Goal: Information Seeking & Learning: Check status

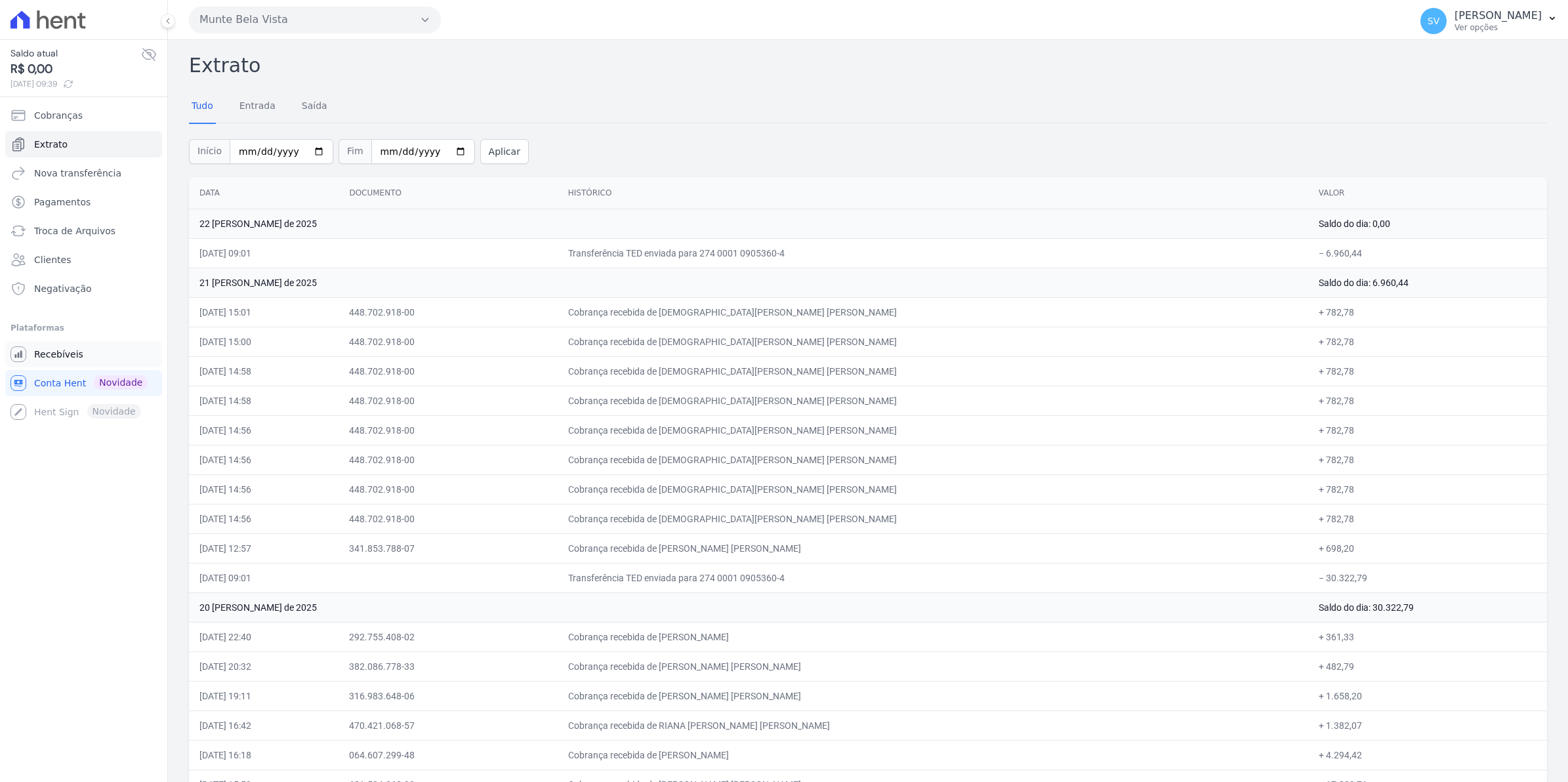
click at [54, 355] on span "Recebíveis" at bounding box center [59, 353] width 50 height 13
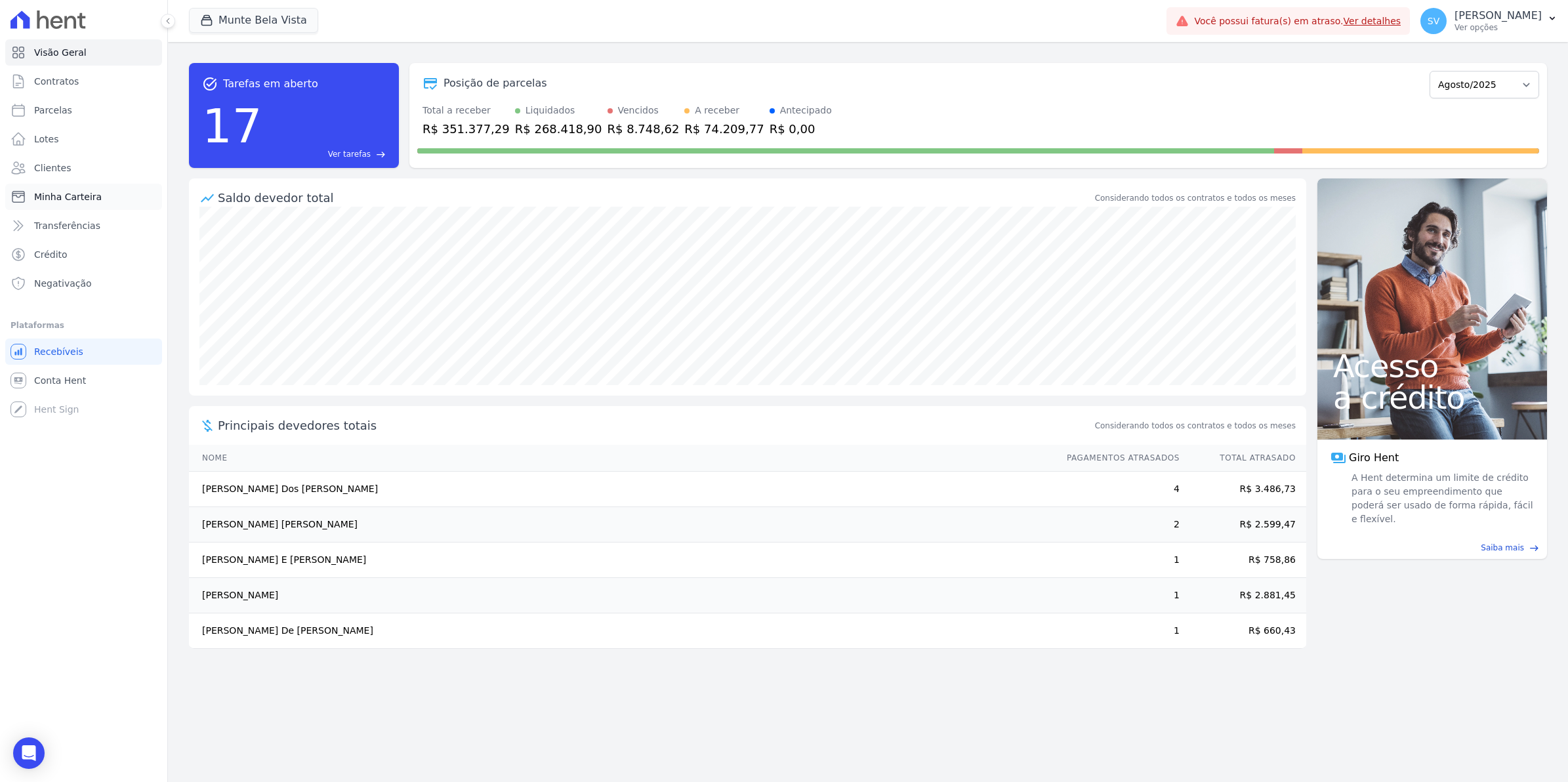
click at [56, 187] on link "Minha Carteira" at bounding box center [84, 196] width 157 height 26
click at [50, 166] on span "Clientes" at bounding box center [52, 167] width 37 height 13
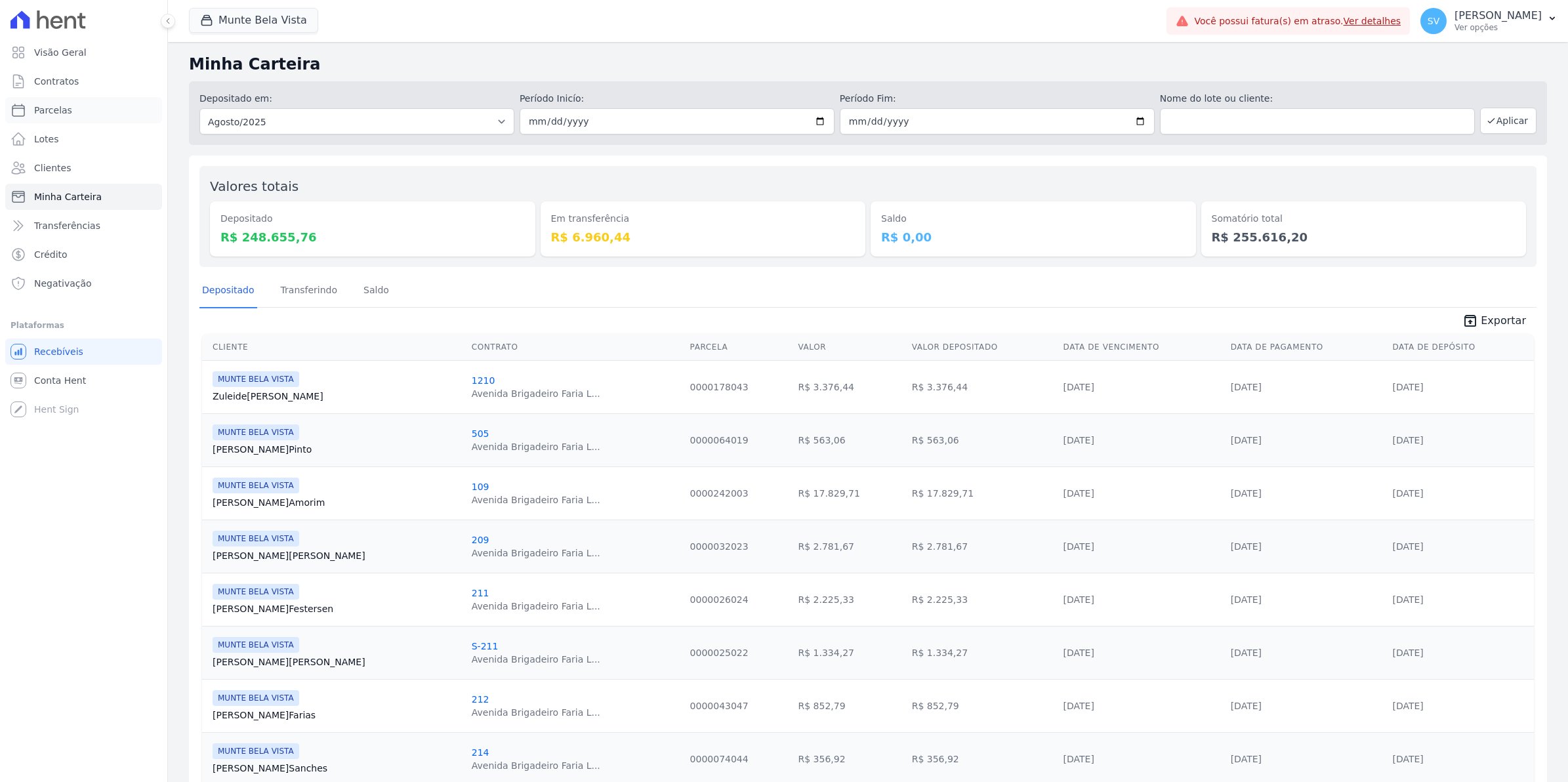
click at [48, 116] on span "Parcelas" at bounding box center [53, 109] width 38 height 13
select select
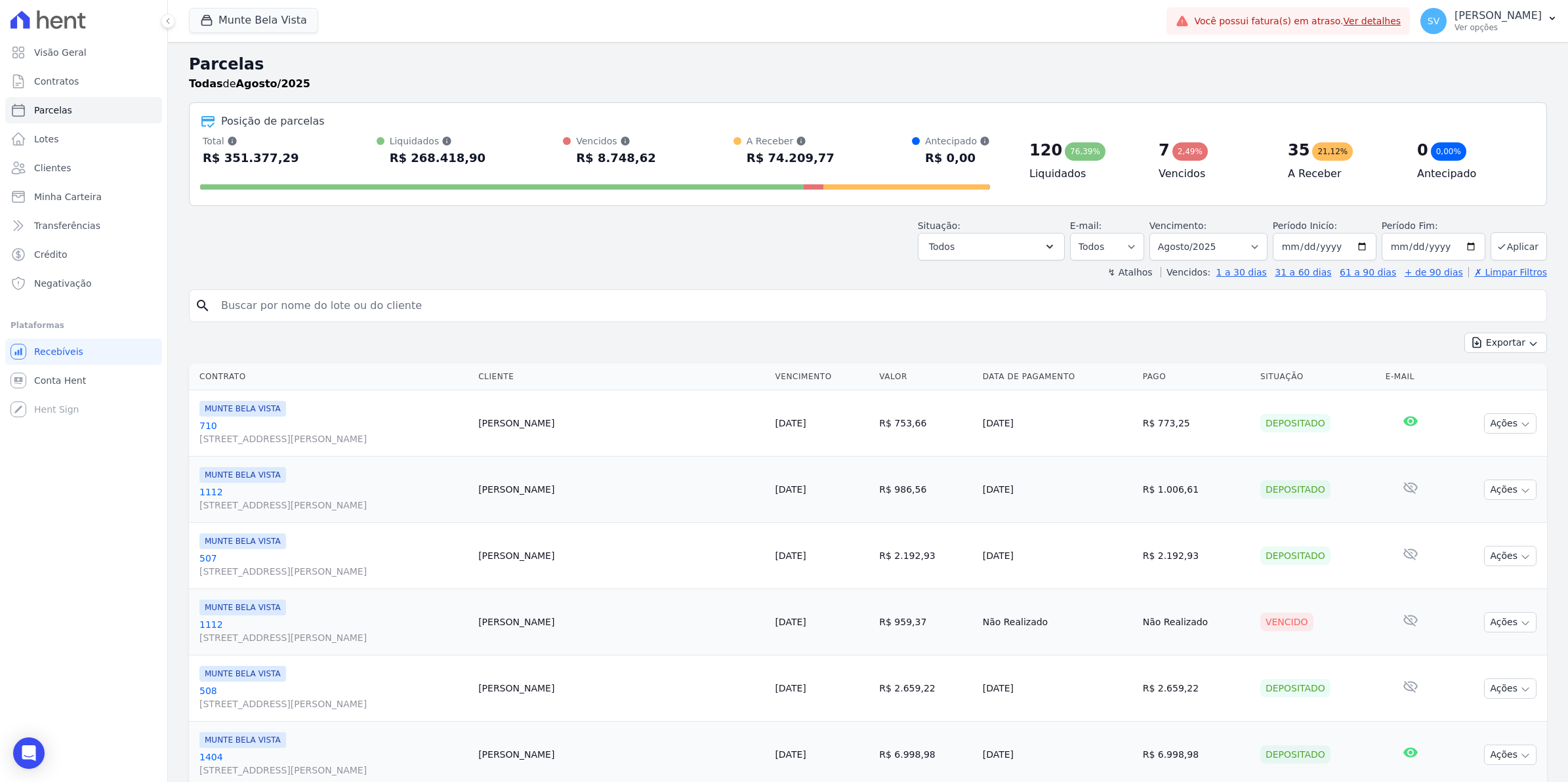
click at [351, 297] on input "search" at bounding box center [877, 306] width 1328 height 26
click at [67, 374] on span "Conta Hent" at bounding box center [60, 380] width 52 height 13
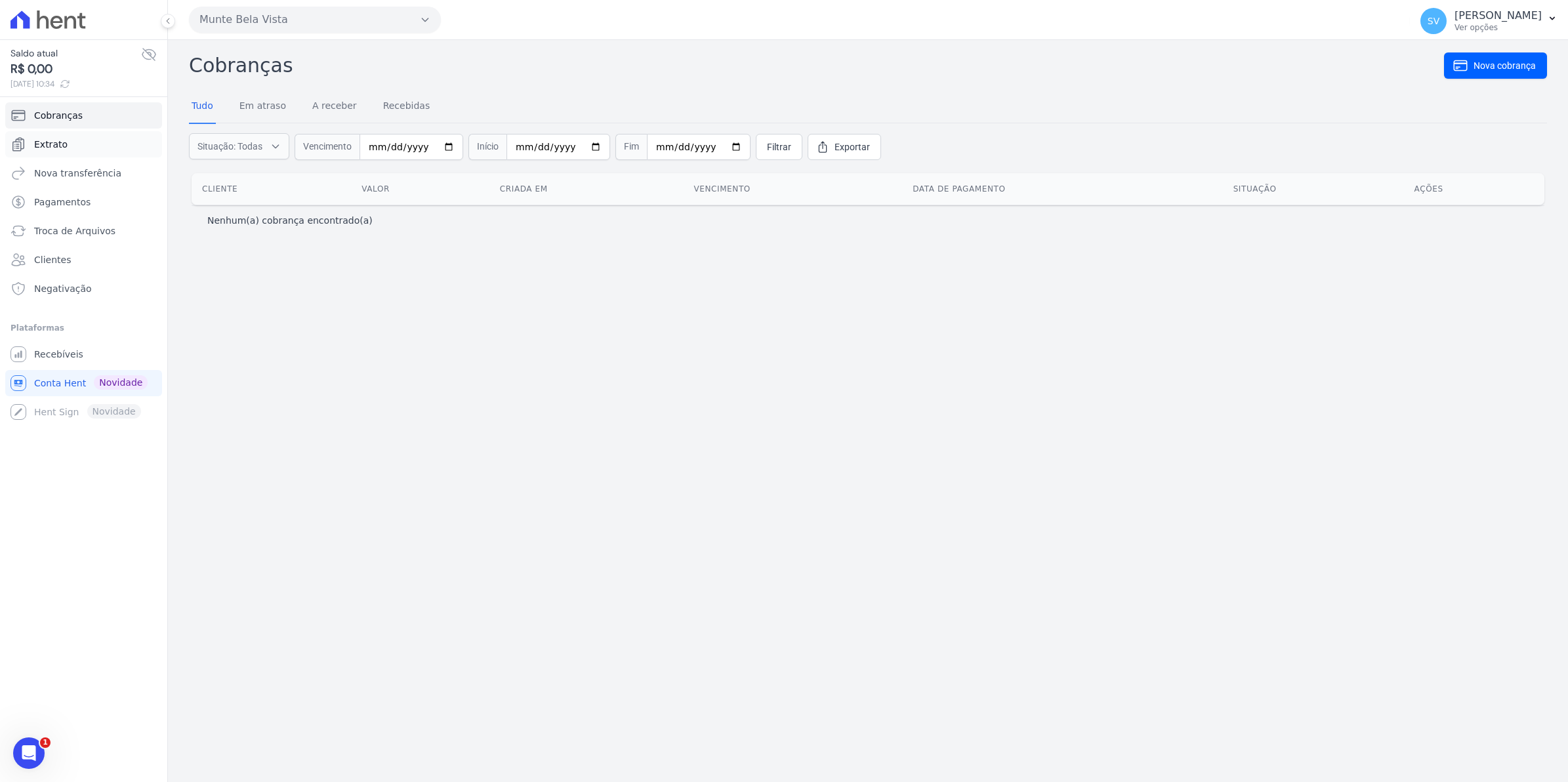
click at [54, 146] on span "Extrato" at bounding box center [50, 143] width 33 height 13
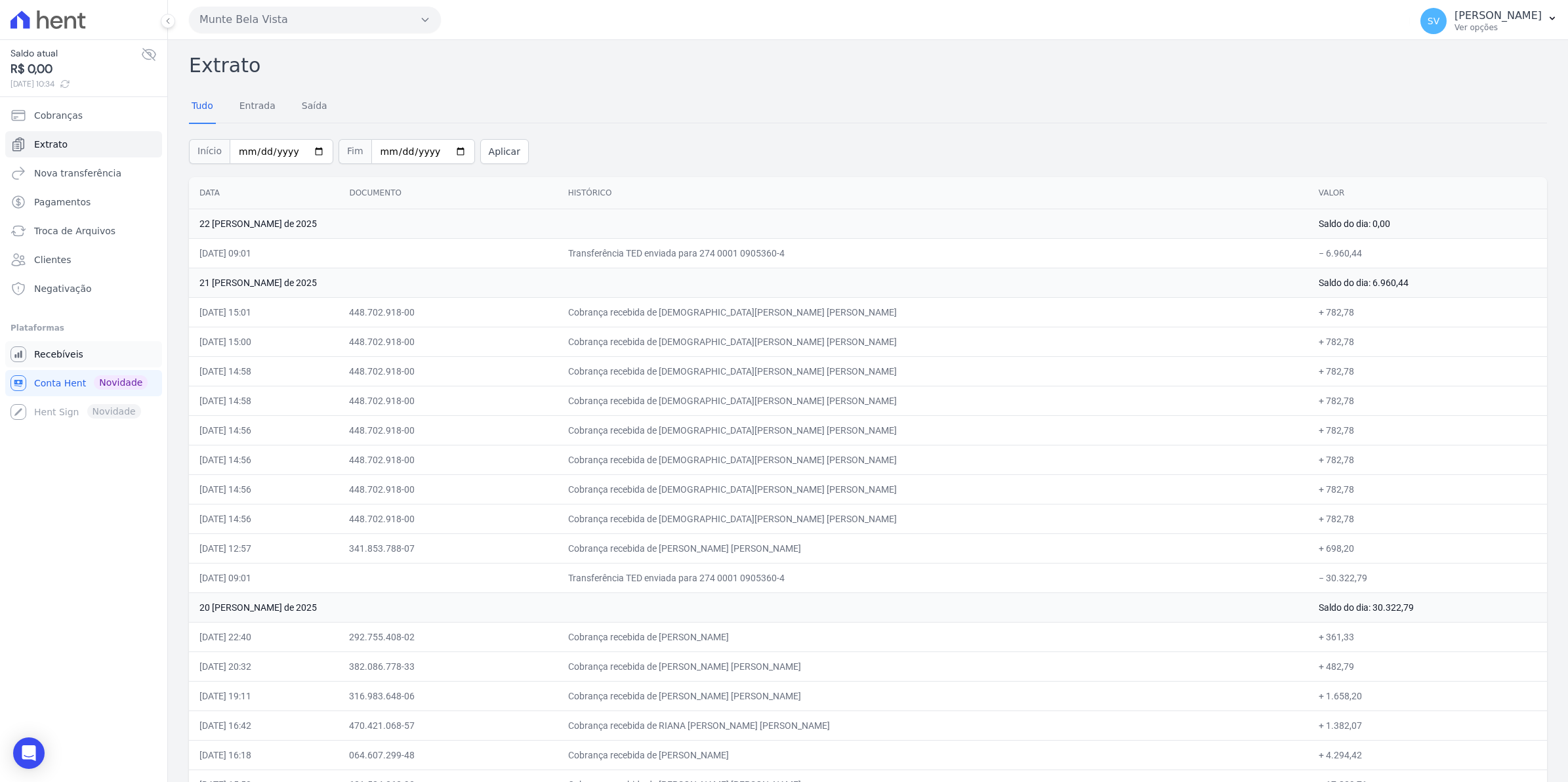
click at [44, 355] on span "Recebíveis" at bounding box center [59, 353] width 50 height 13
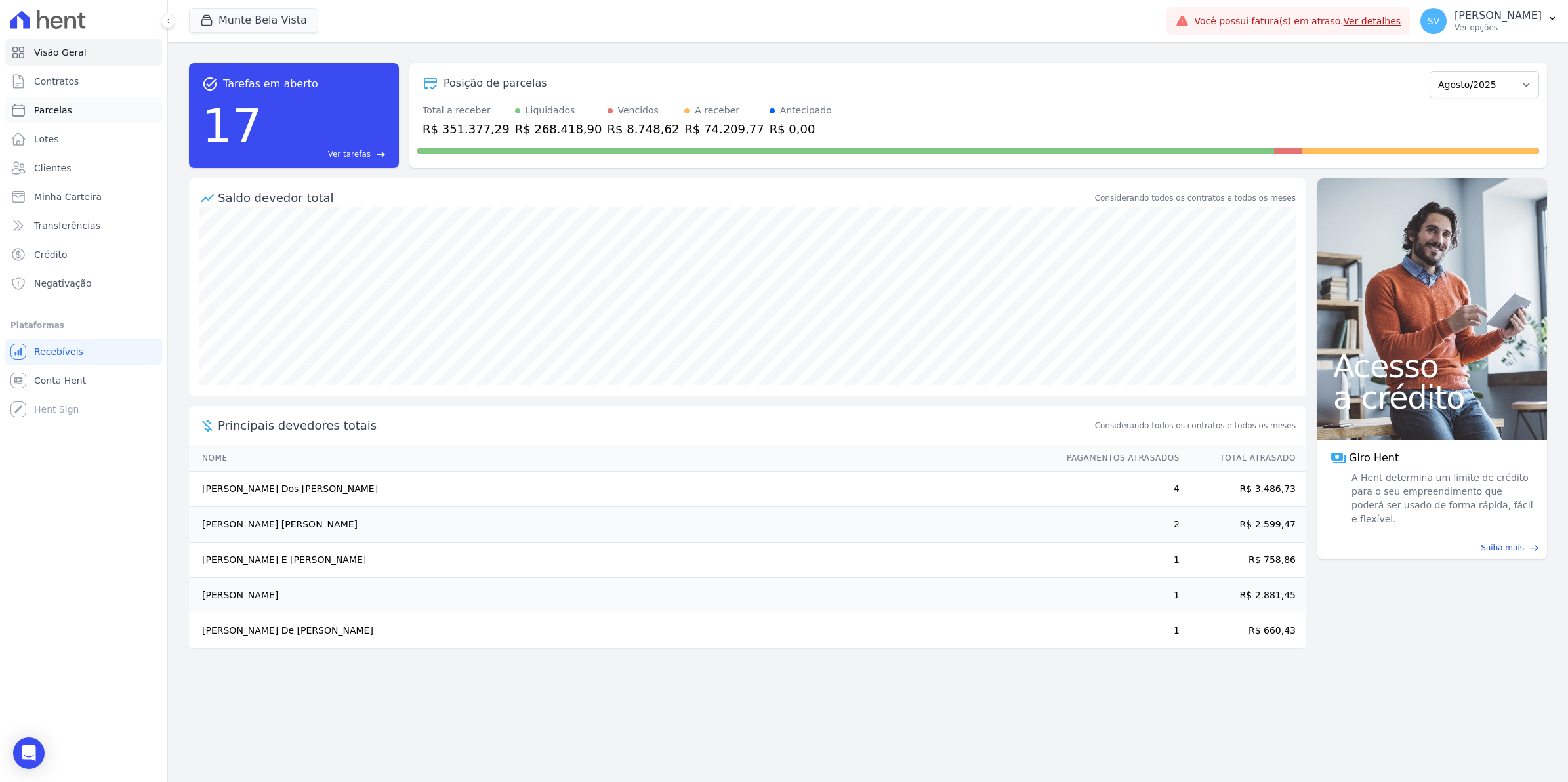
click at [53, 109] on span "Parcelas" at bounding box center [53, 109] width 38 height 13
select select
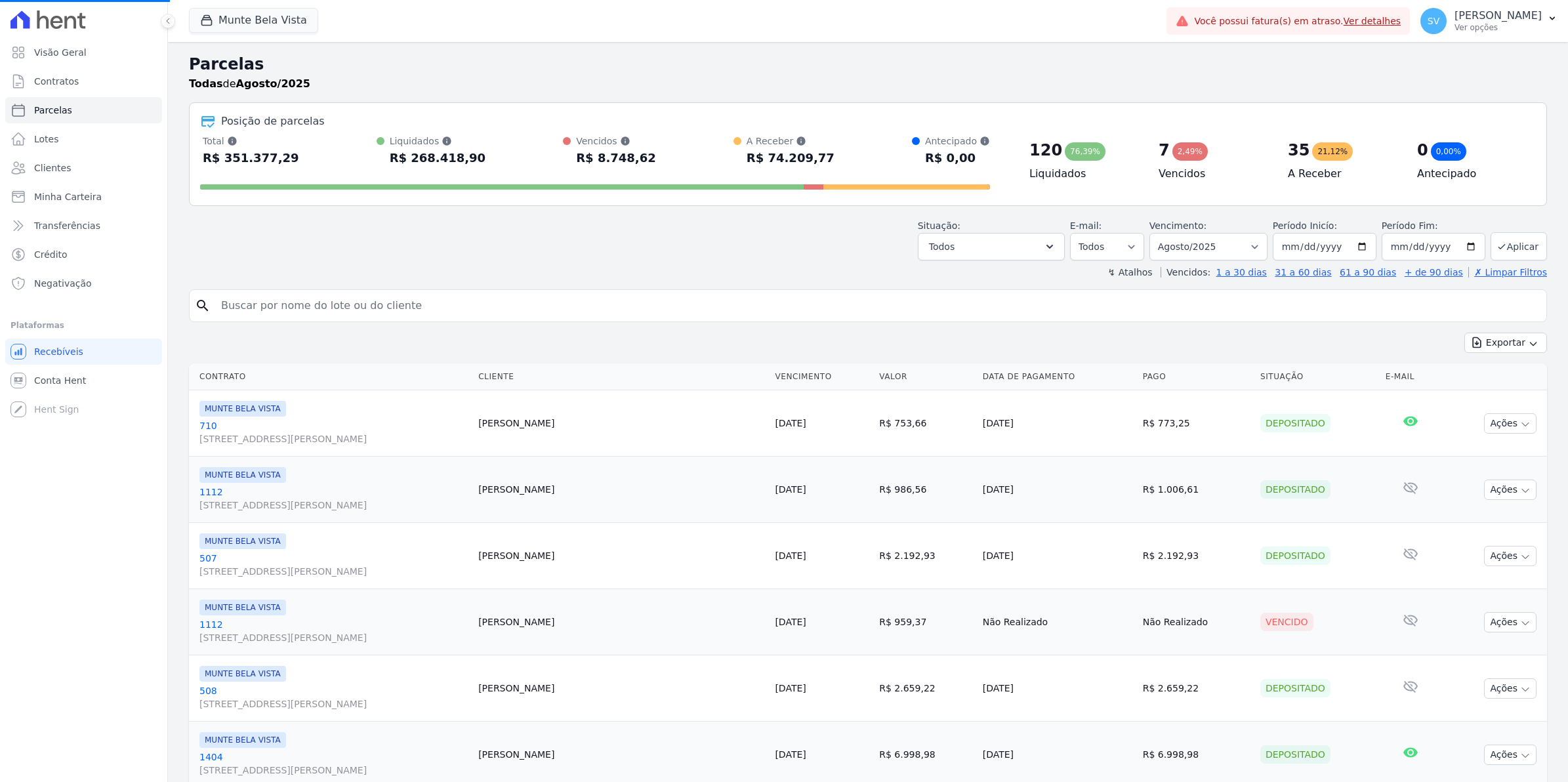
select select
click at [1255, 247] on select "Filtrar por período ──────── Todos os meses Janeiro/2024 Fevereiro/2024 Março/2…" at bounding box center [1208, 247] width 118 height 27
select select "09/2025"
click at [1154, 233] on select "Filtrar por período ──────── Todos os meses Janeiro/2024 Fevereiro/2024 Março/2…" at bounding box center [1208, 247] width 118 height 27
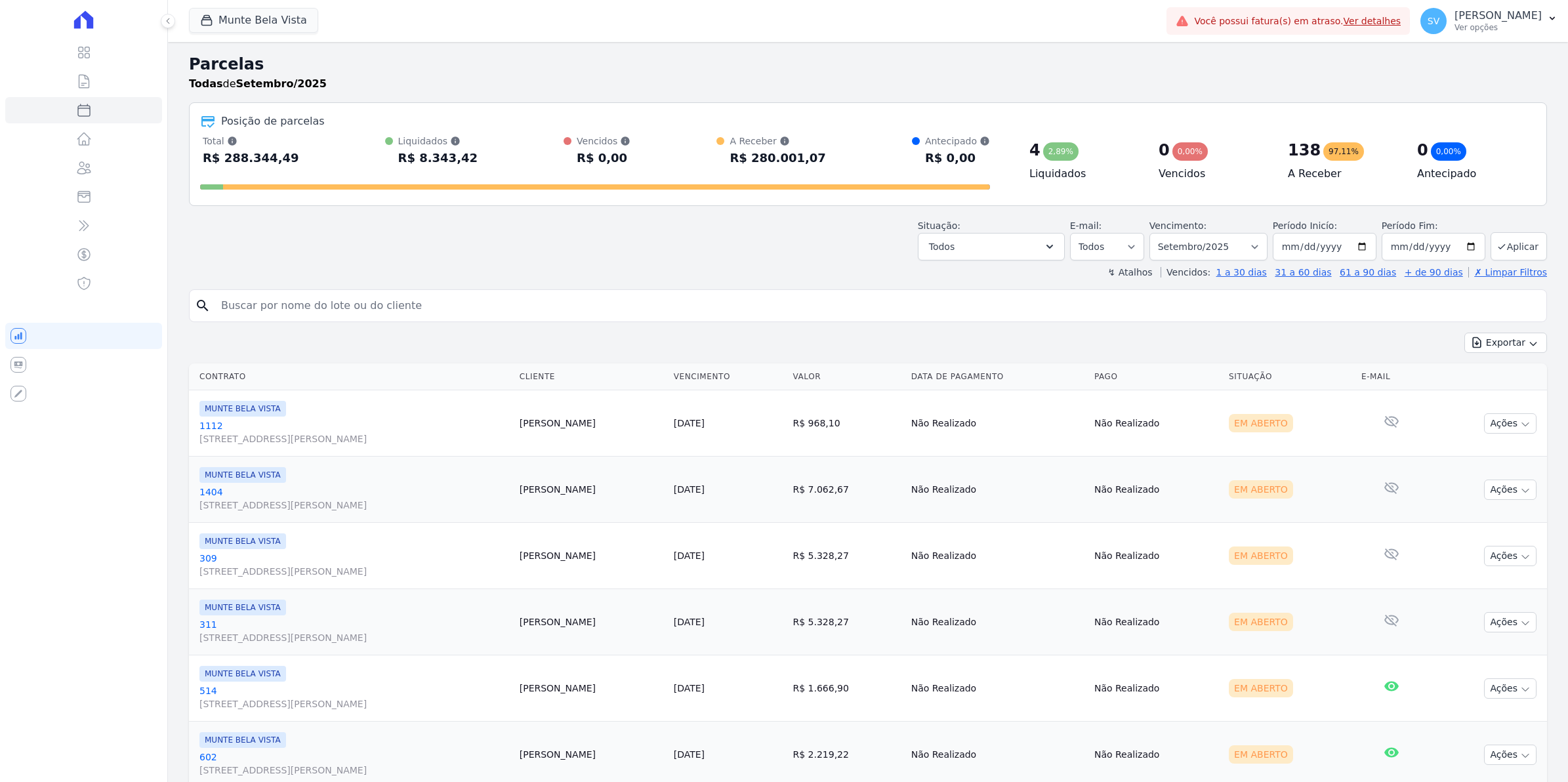
select select
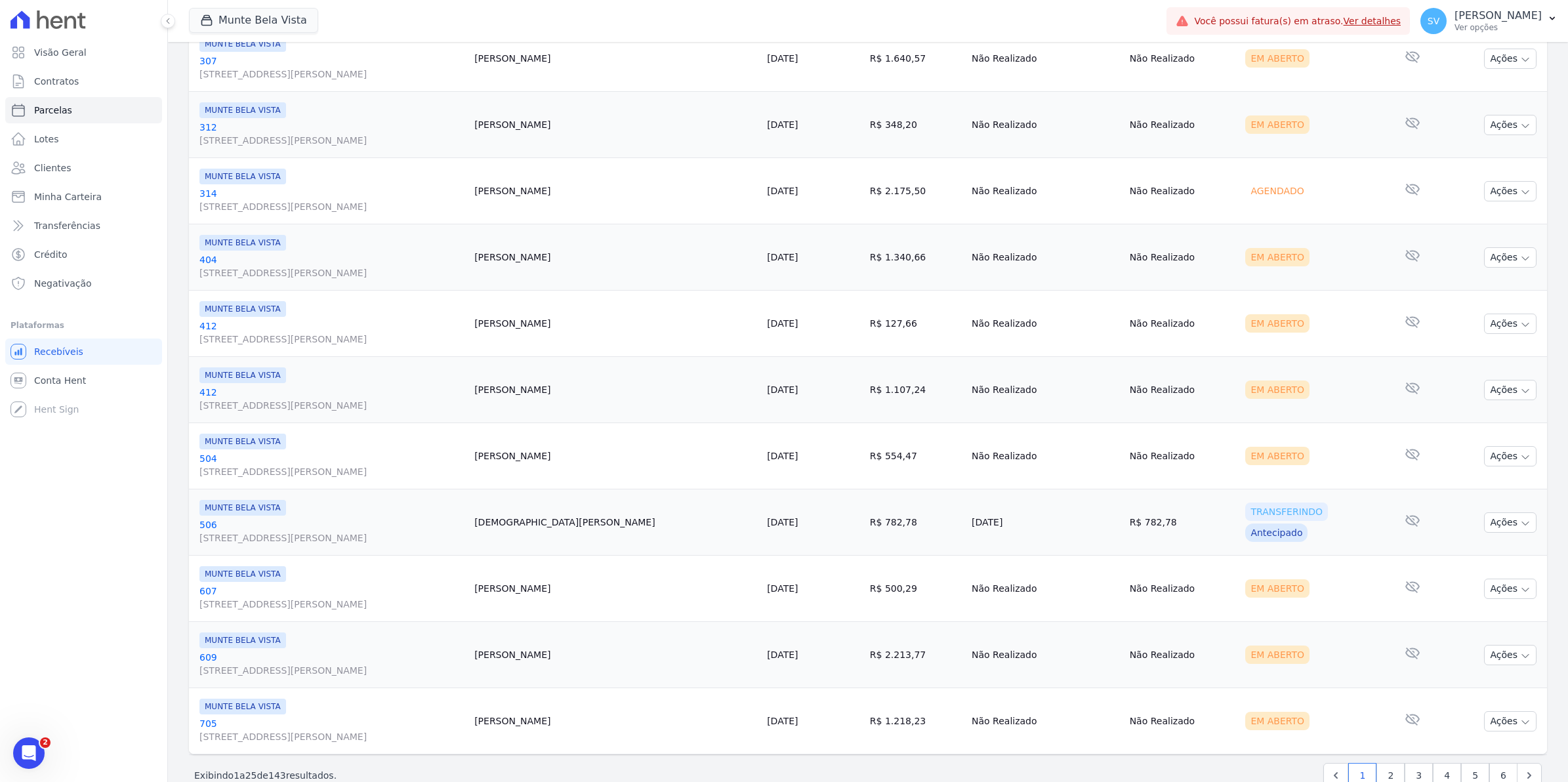
scroll to position [1311, 0]
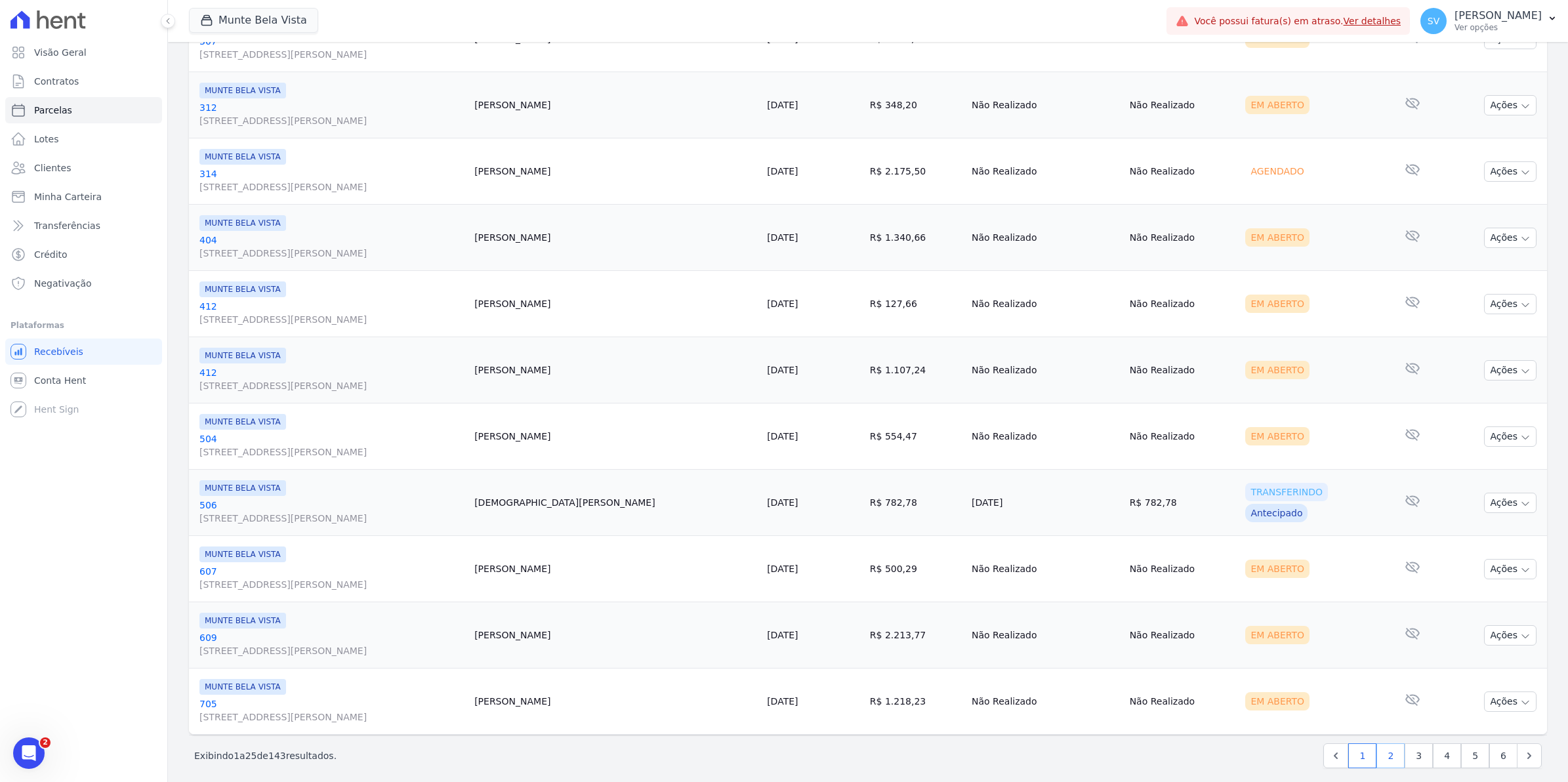
click at [1383, 758] on link "2" at bounding box center [1390, 755] width 28 height 25
select select
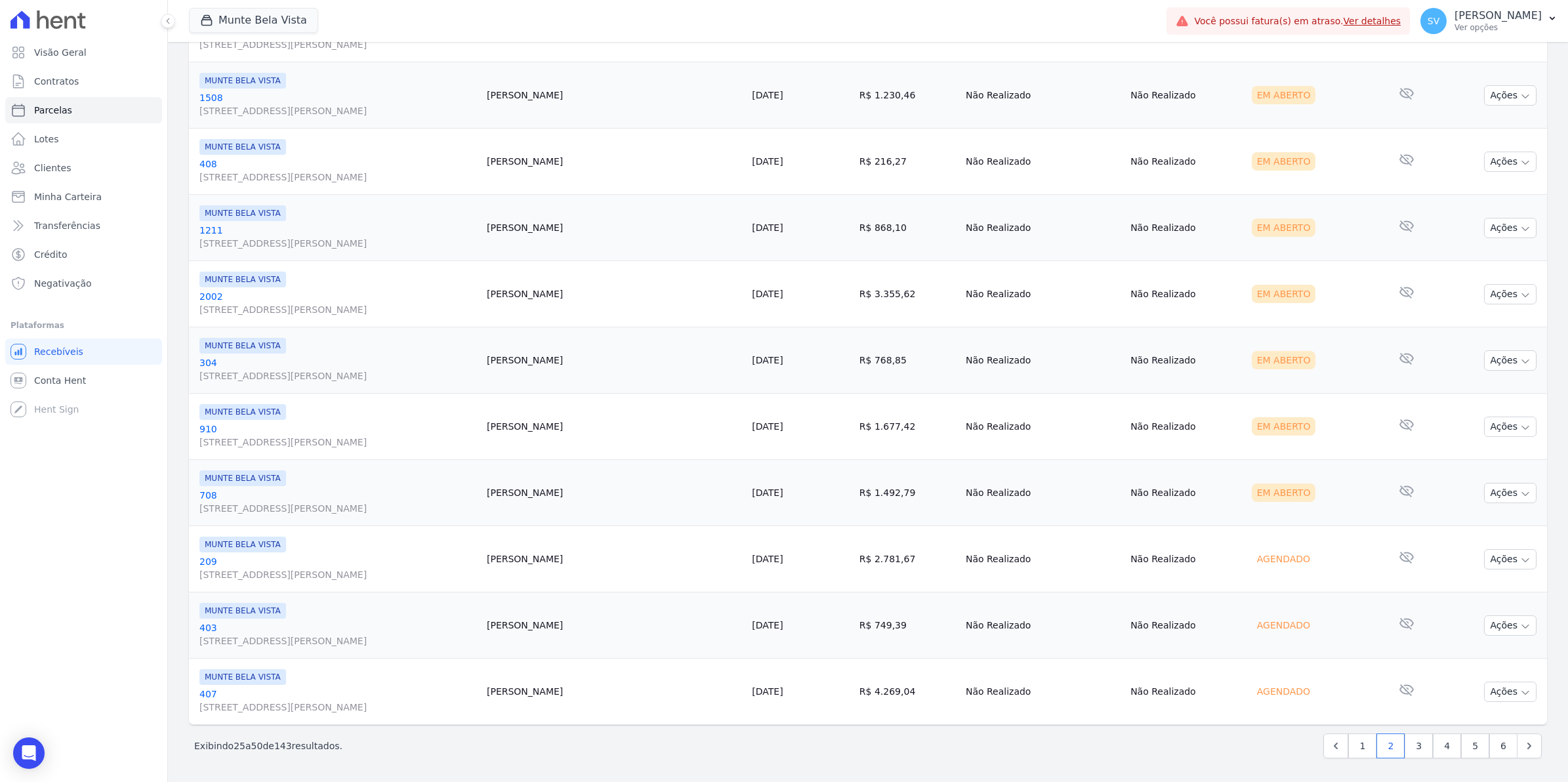
scroll to position [1326, 0]
click at [1414, 749] on link "3" at bounding box center [1419, 745] width 28 height 25
select select
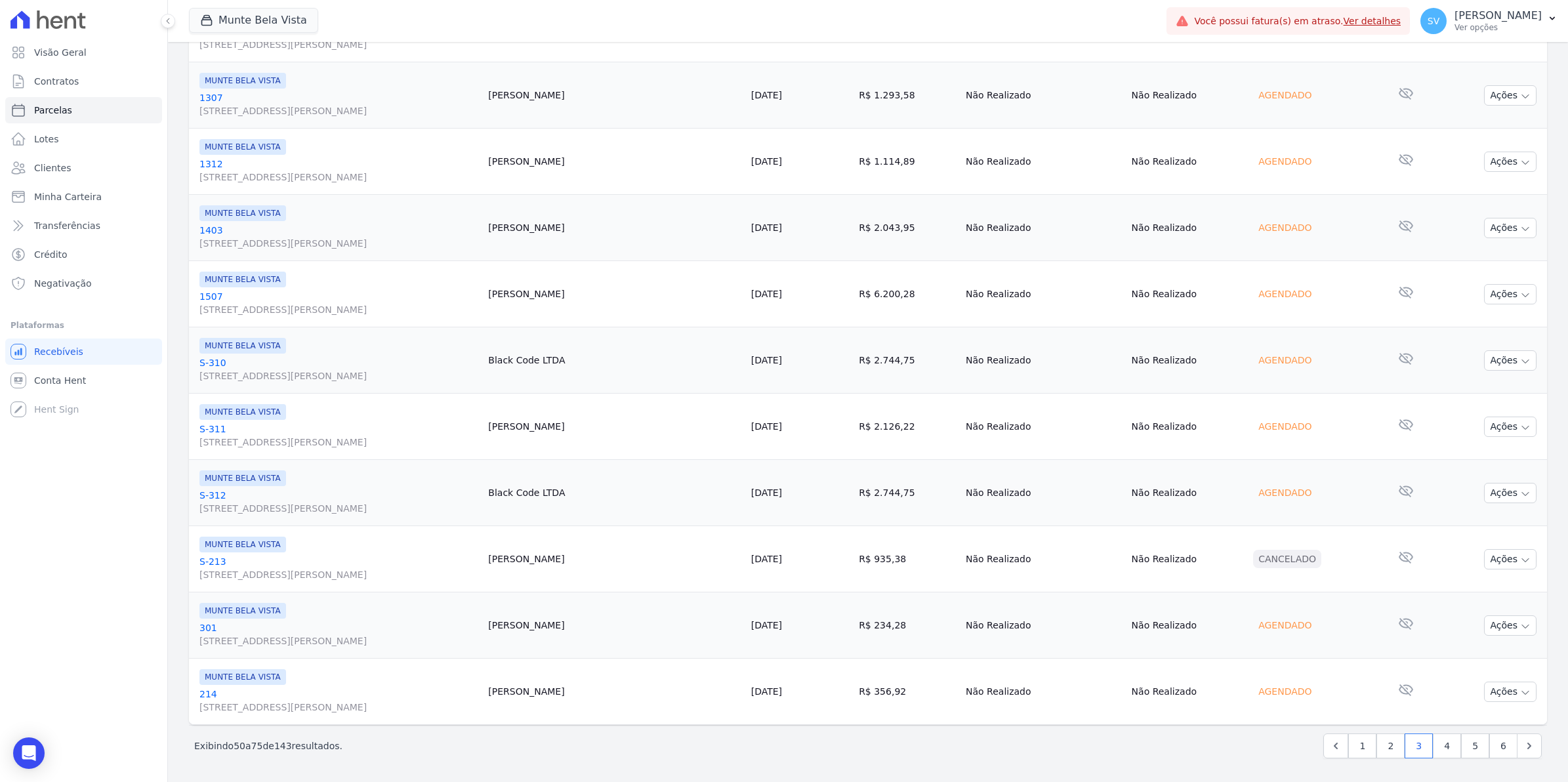
scroll to position [1326, 0]
click at [1392, 749] on link "2" at bounding box center [1390, 745] width 28 height 25
select select
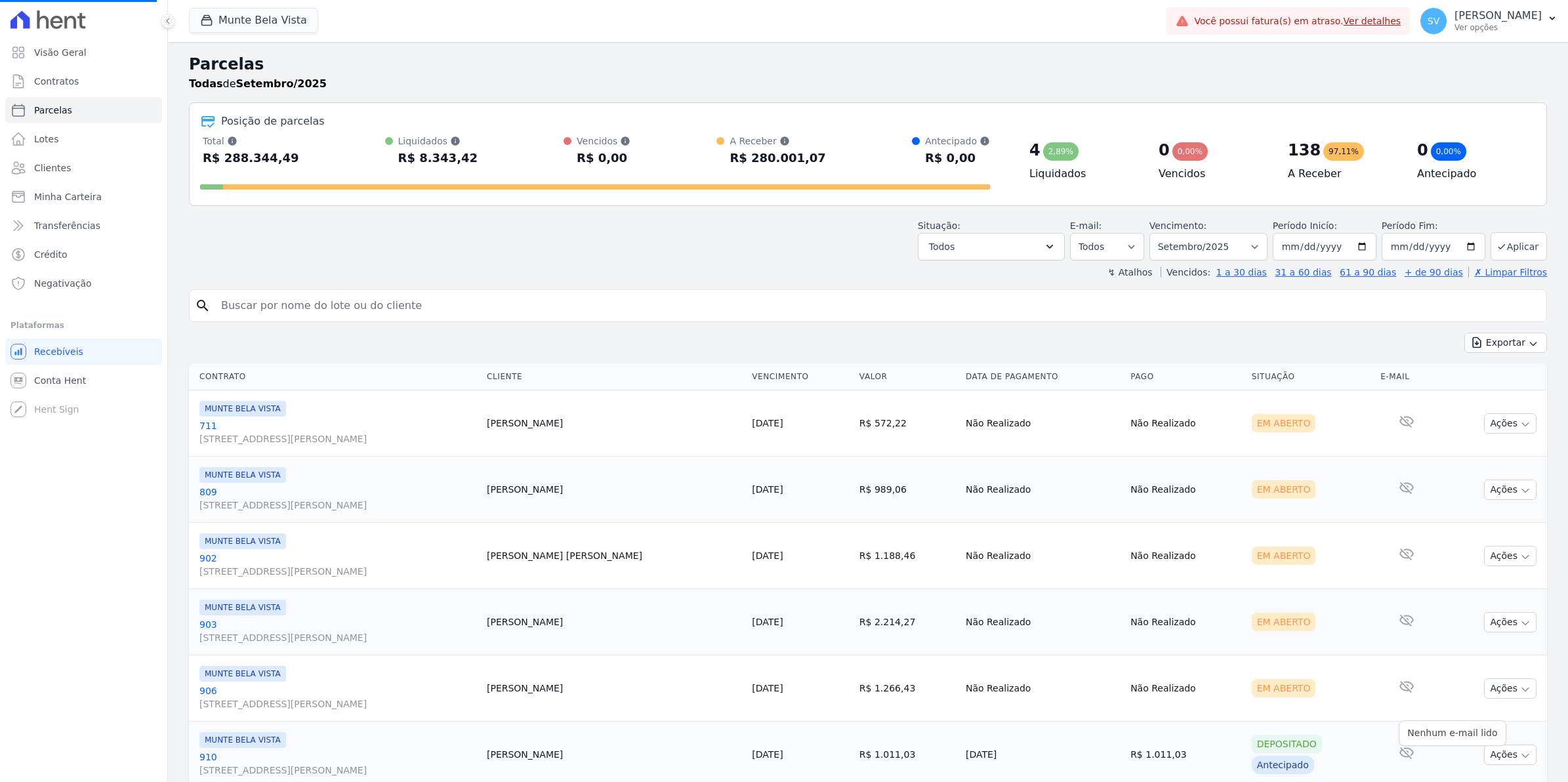
select select
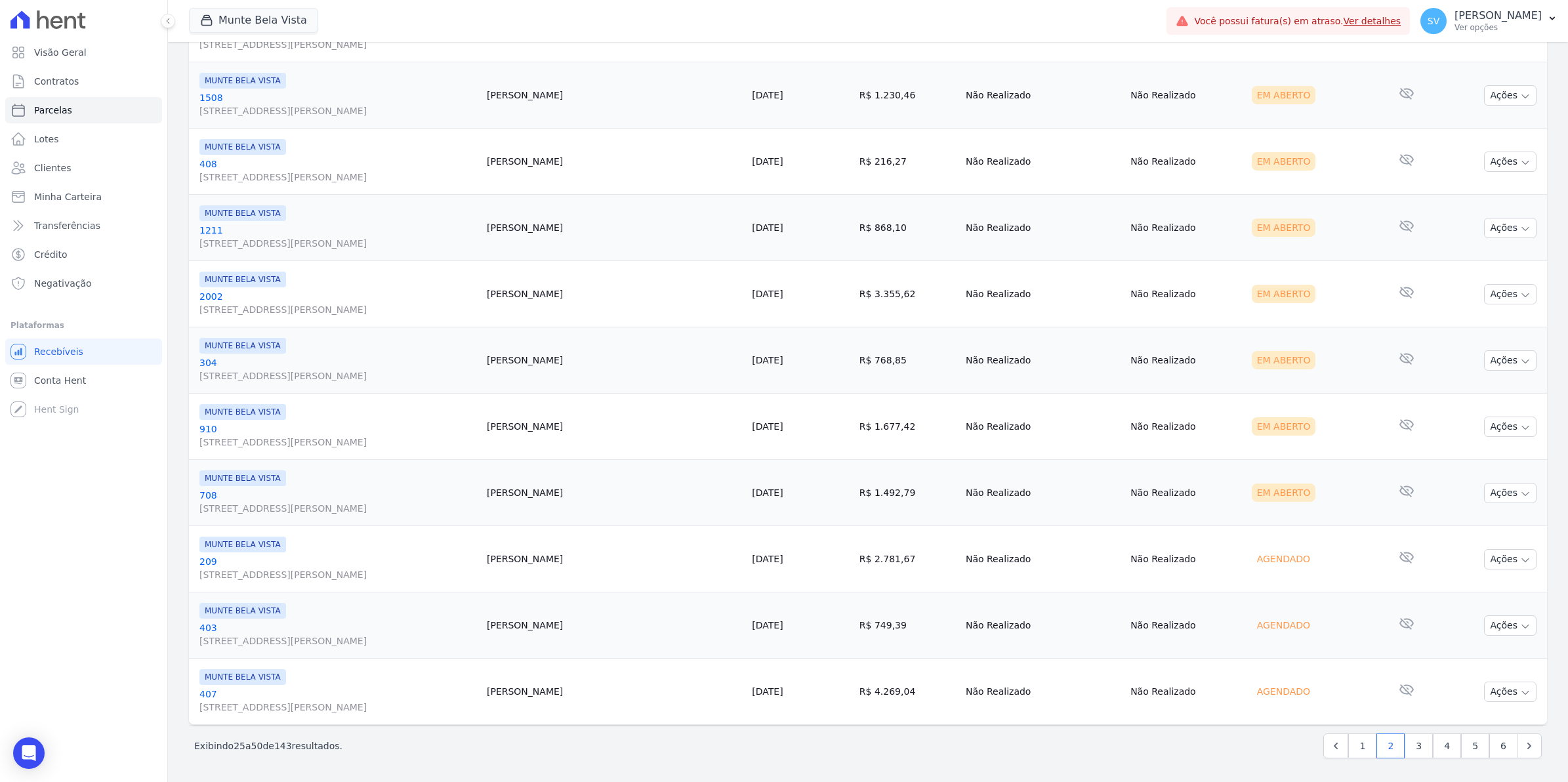
scroll to position [1326, 0]
click at [47, 79] on span "Contratos" at bounding box center [56, 81] width 44 height 13
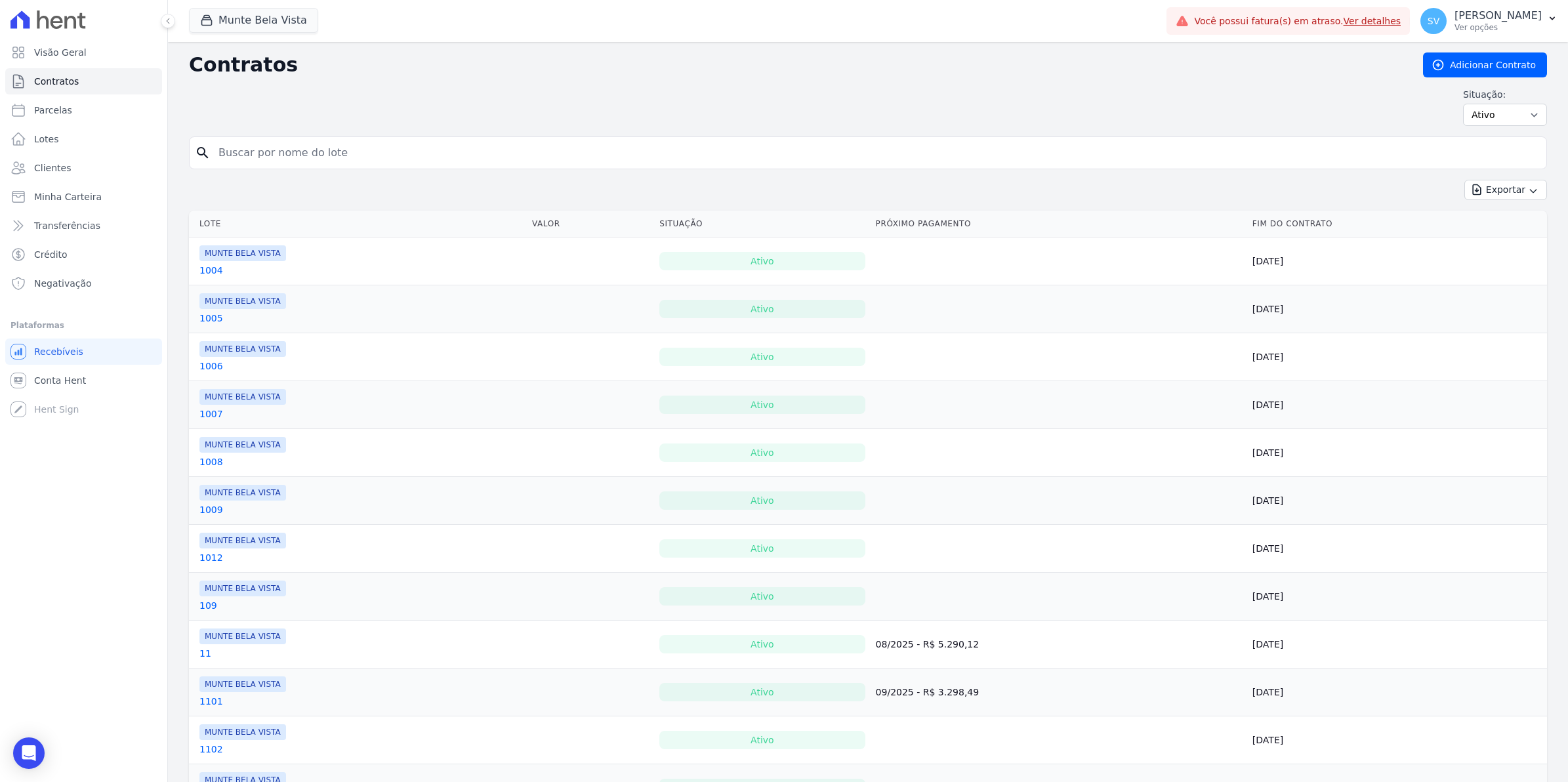
click at [290, 160] on input "search" at bounding box center [876, 153] width 1331 height 26
type input "joselma"
click at [1465, 179] on button "Exportar" at bounding box center [1506, 190] width 83 height 20
click at [280, 140] on input "joselma" at bounding box center [876, 153] width 1331 height 26
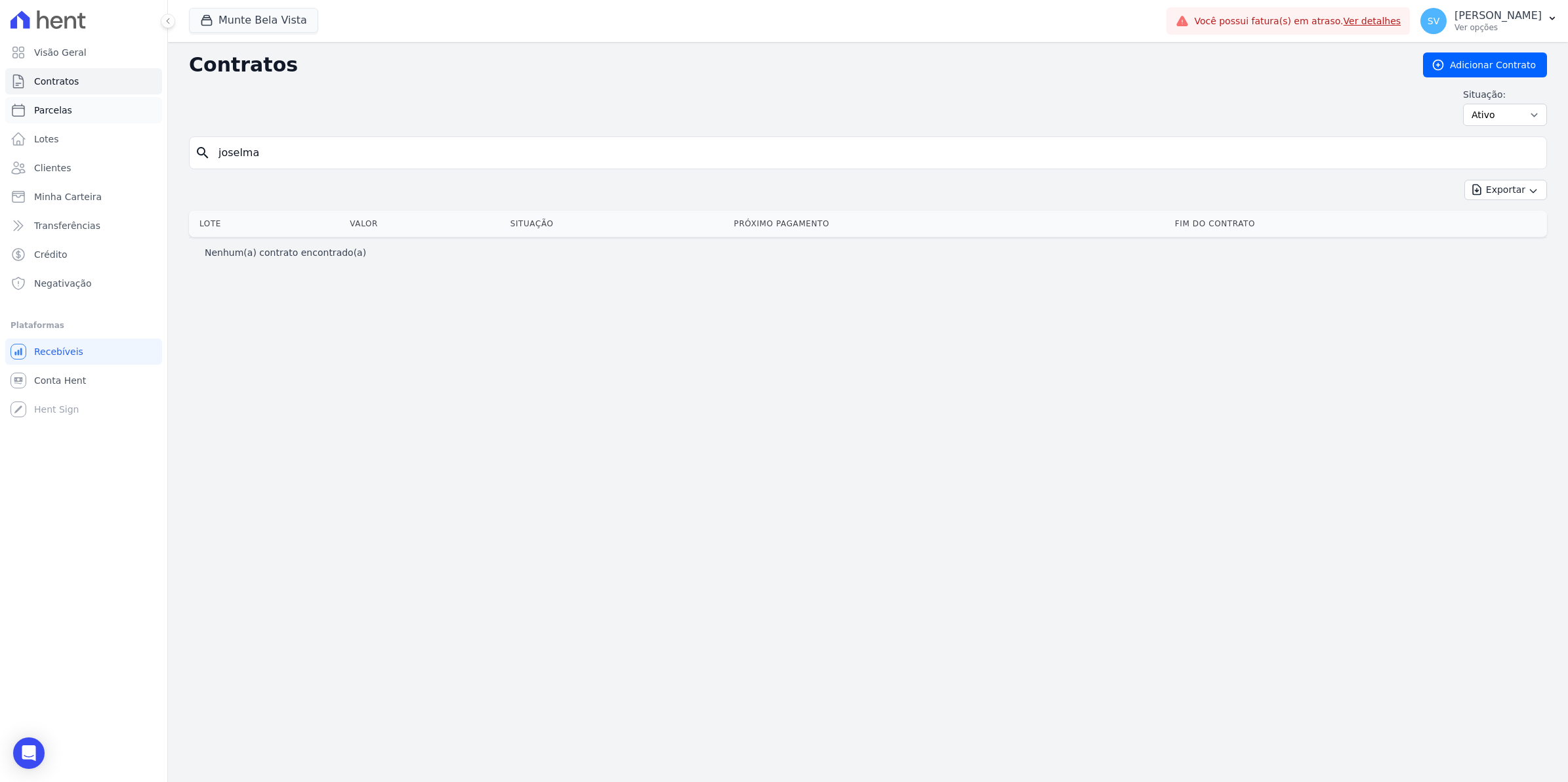
click at [51, 97] on link "Parcelas" at bounding box center [84, 110] width 157 height 26
click at [56, 109] on span "Parcelas" at bounding box center [53, 109] width 38 height 13
select select
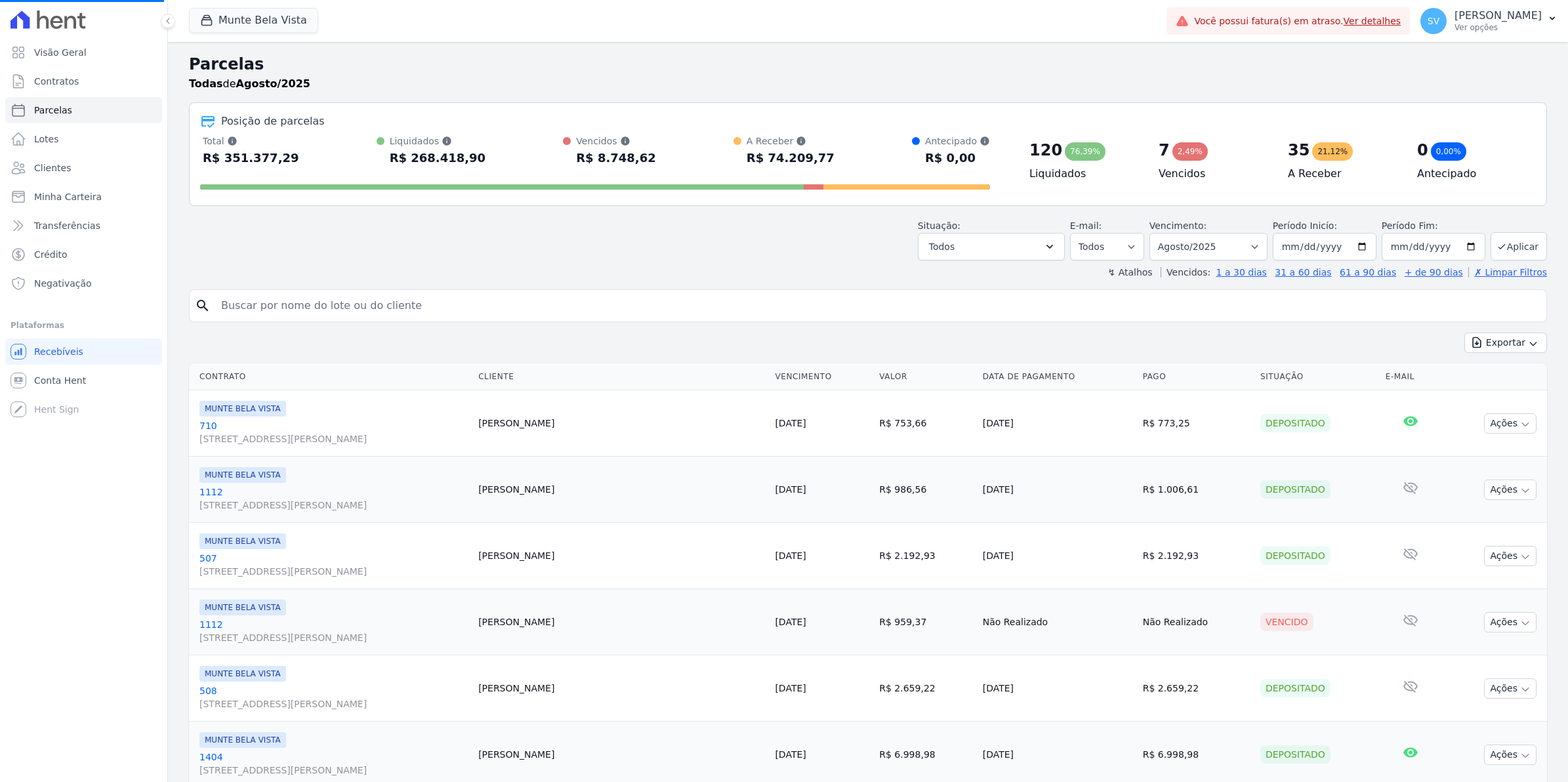
click at [306, 316] on input "search" at bounding box center [877, 306] width 1328 height 26
select select
click at [306, 316] on input "search" at bounding box center [877, 306] width 1328 height 26
type input "JOSELMA"
select select
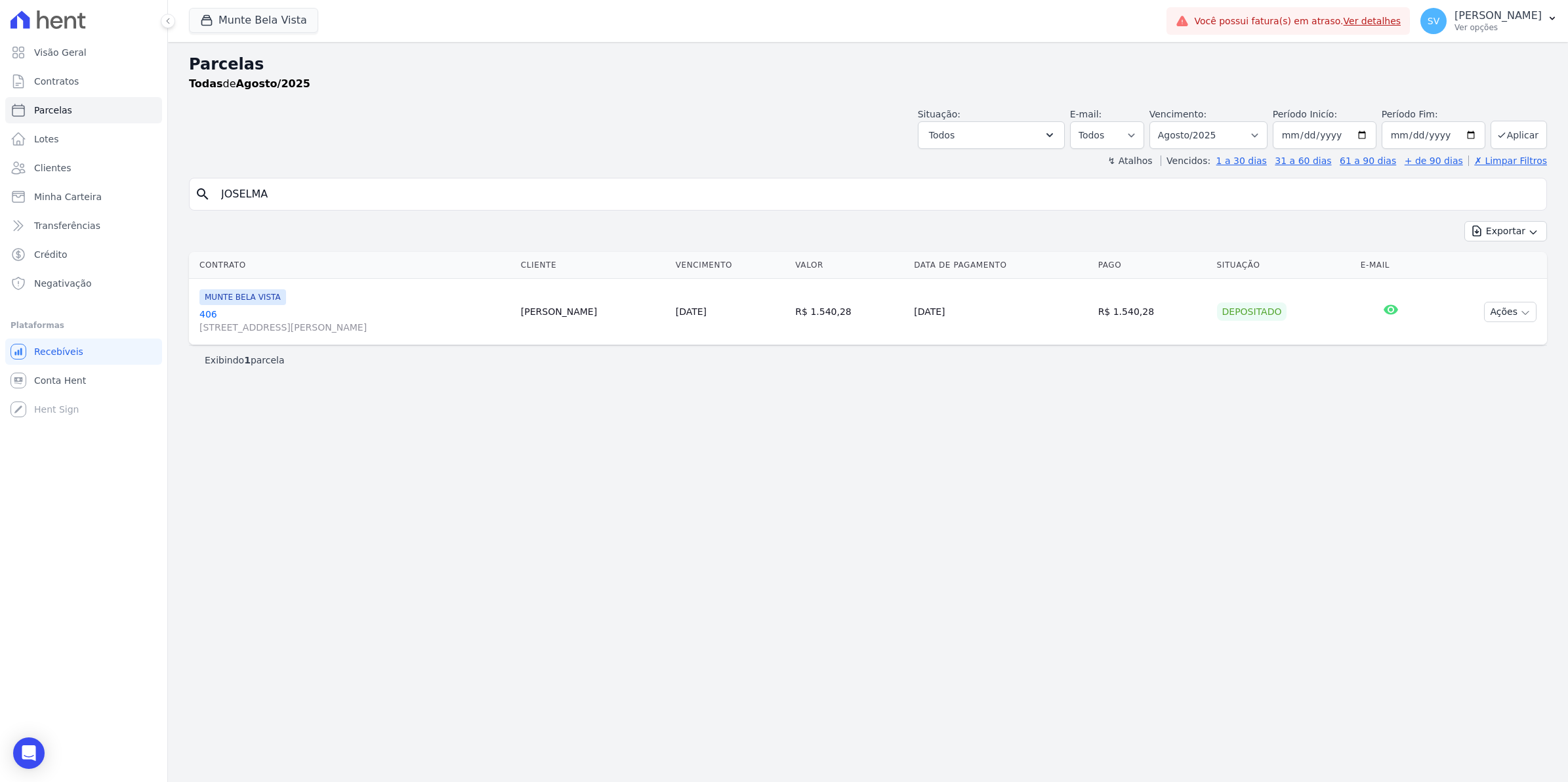
click at [214, 316] on link "406 Avenida Brigadeiro Faria Lima, 1306, 4 andar, Pinheiros" at bounding box center [355, 320] width 311 height 26
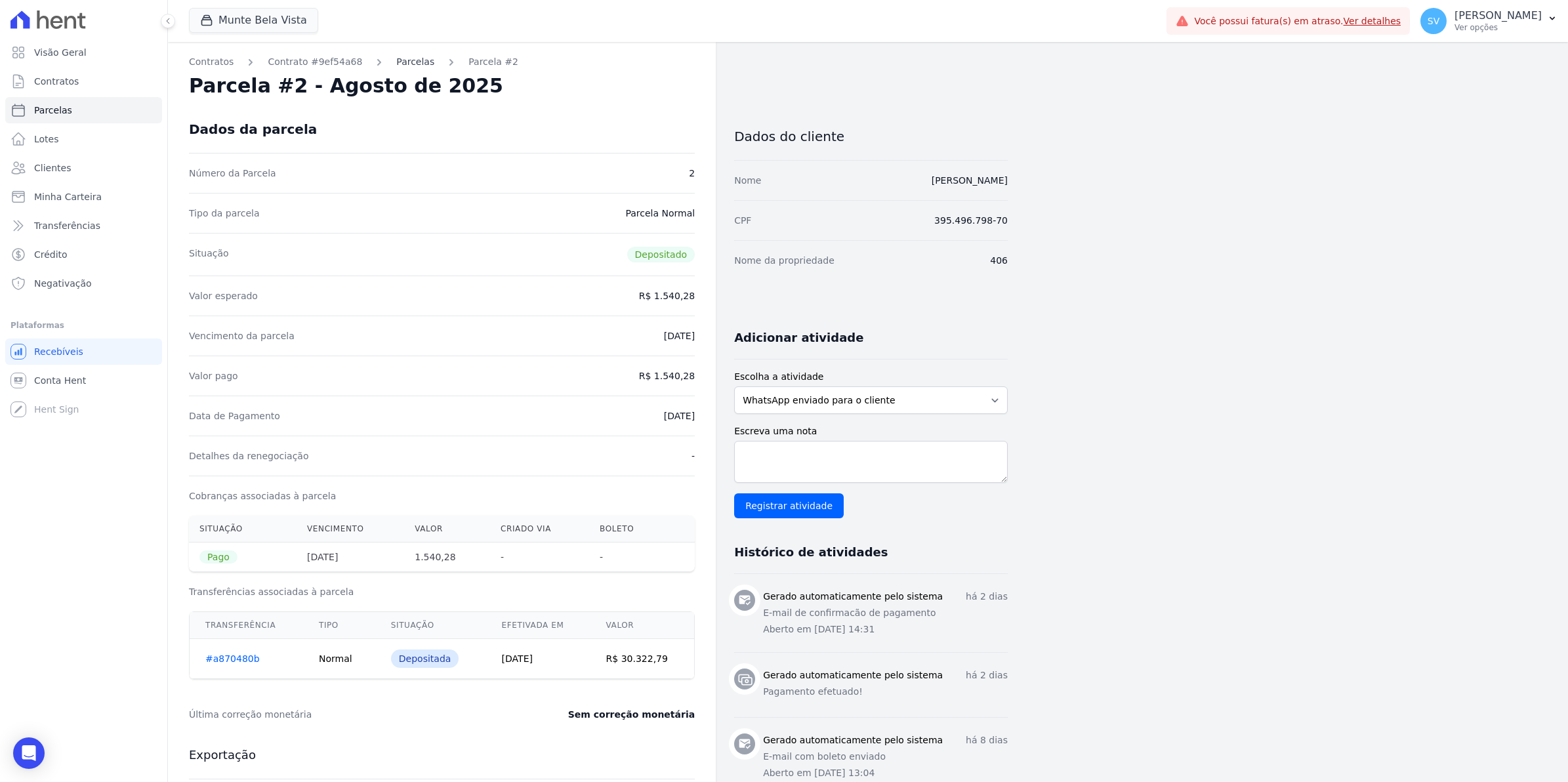
click at [411, 59] on link "Parcelas" at bounding box center [415, 62] width 38 height 14
